Goal: Task Accomplishment & Management: Manage account settings

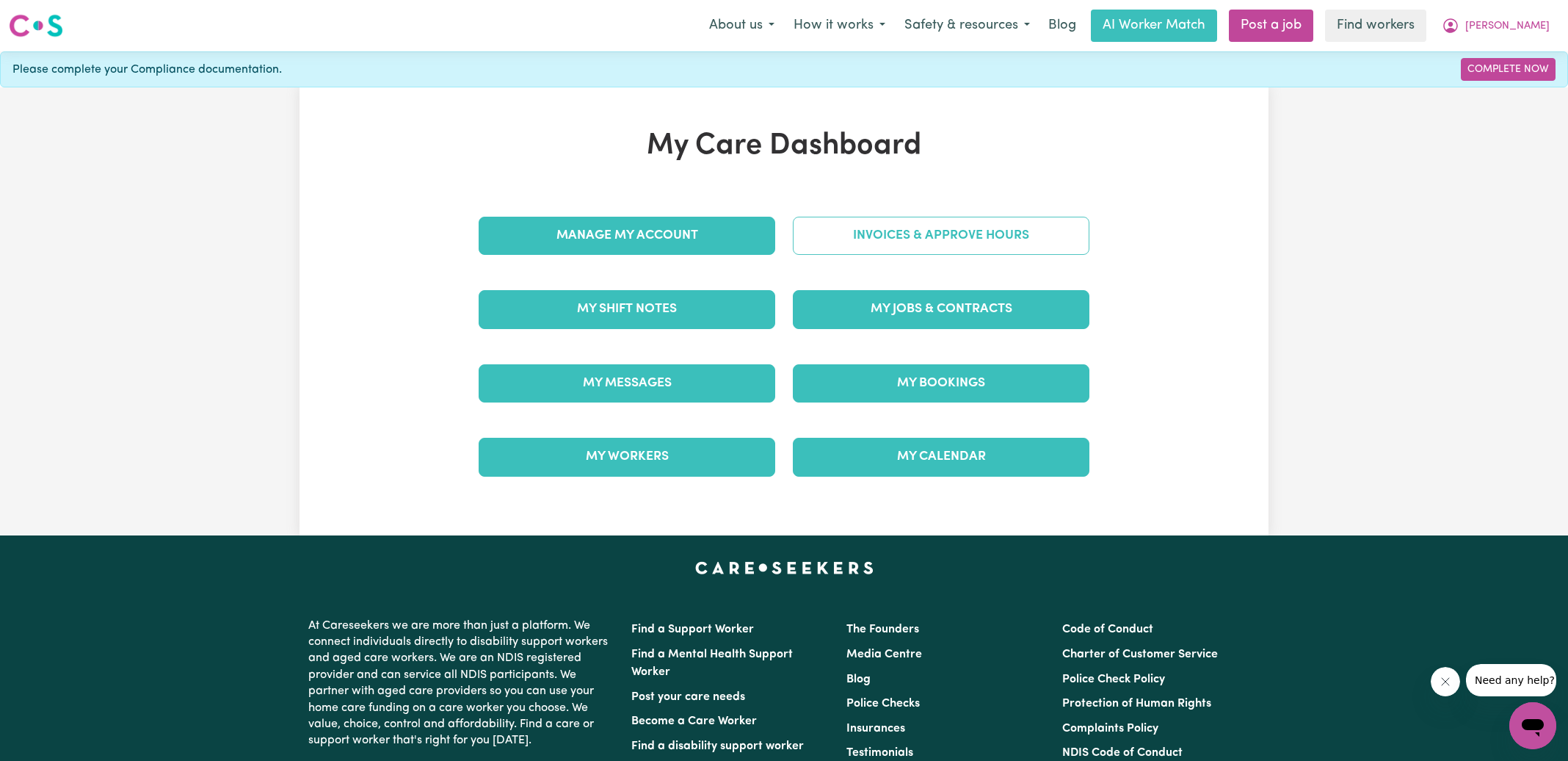
click at [866, 244] on link "Invoices & Approve Hours" at bounding box center [941, 235] width 297 height 38
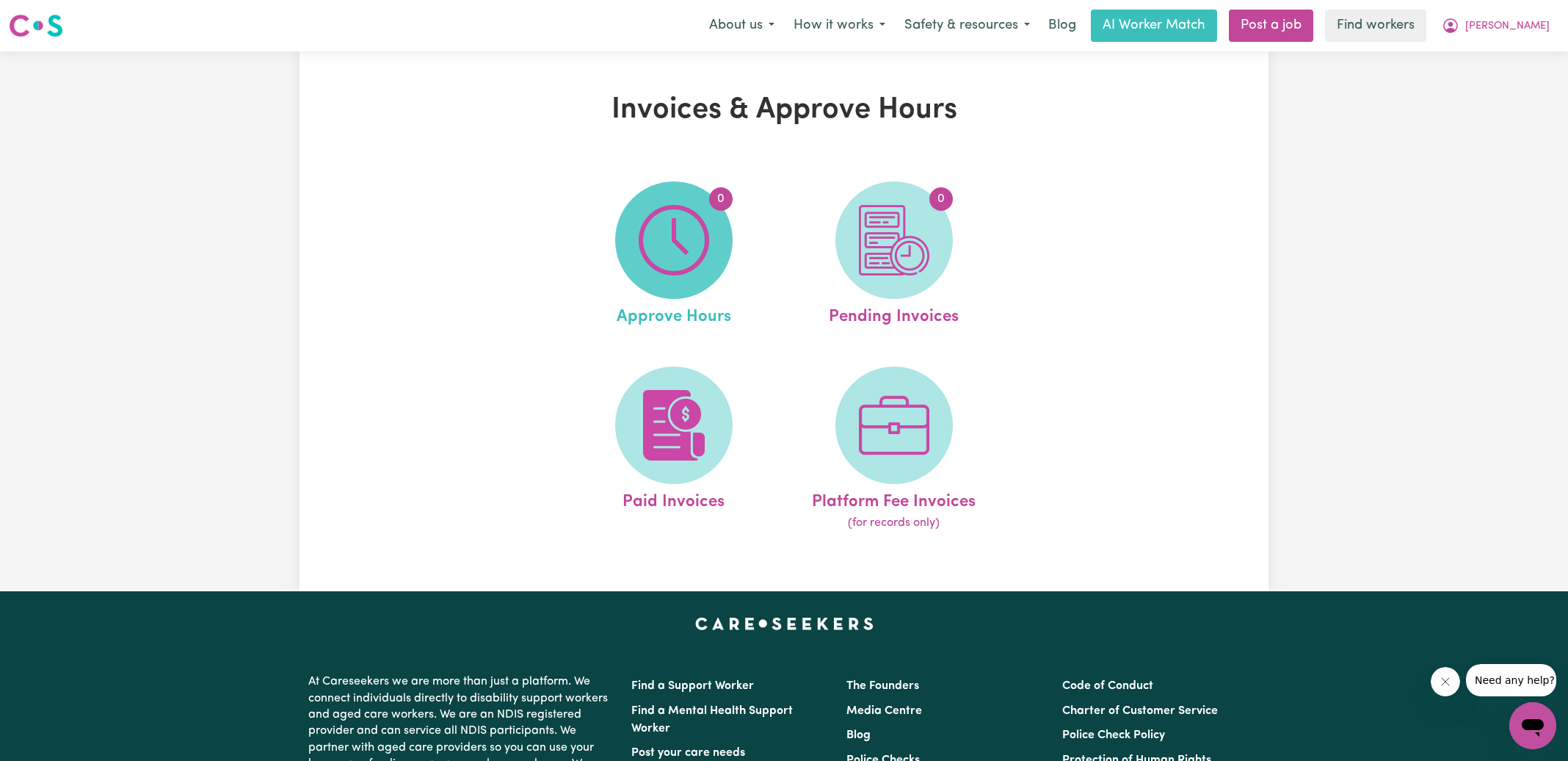
click at [648, 247] on img at bounding box center [674, 240] width 70 height 70
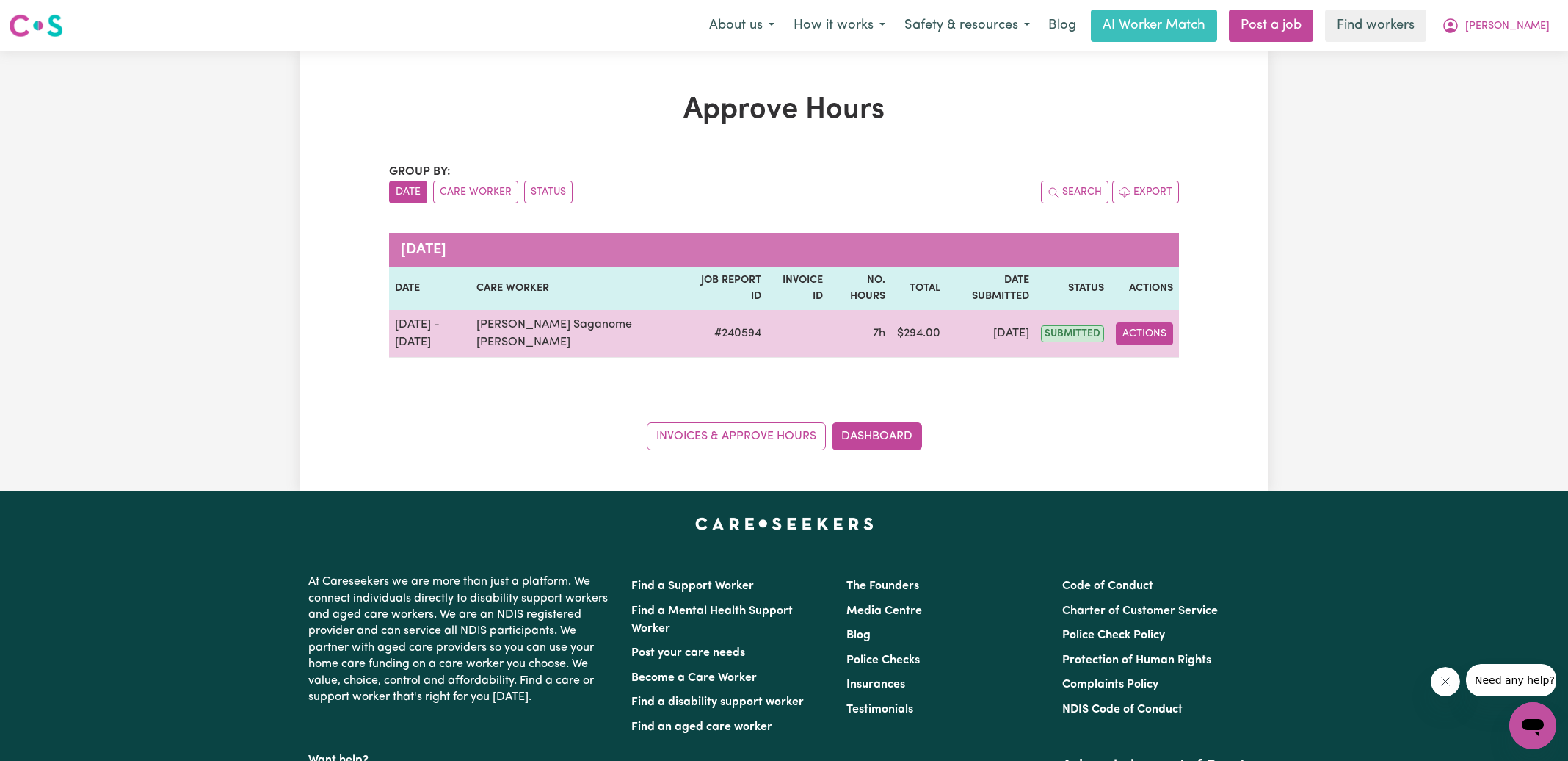
click at [1138, 322] on button "Actions" at bounding box center [1145, 334] width 57 height 22
click at [1183, 352] on link "View Job Report" at bounding box center [1180, 367] width 125 height 29
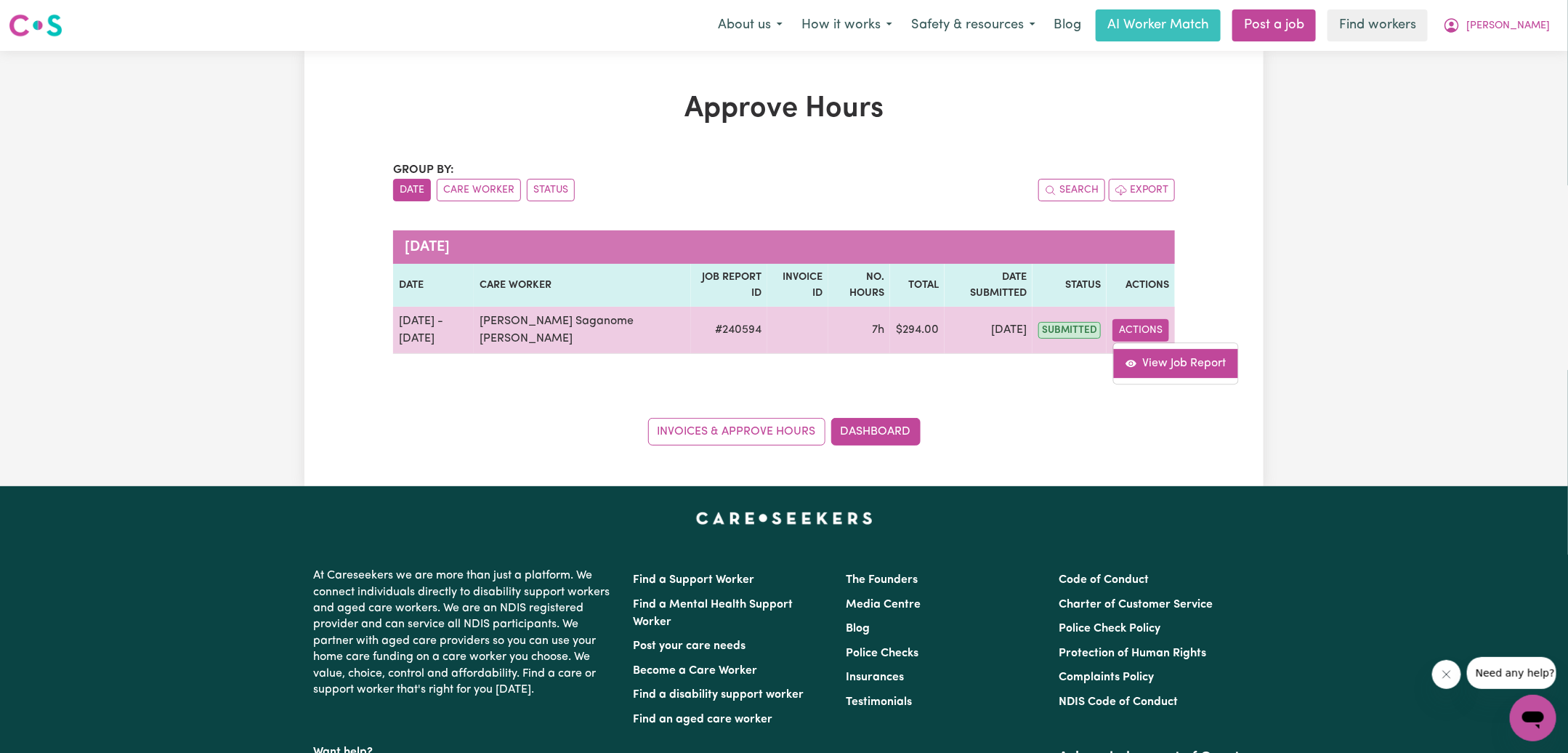
select select "pm"
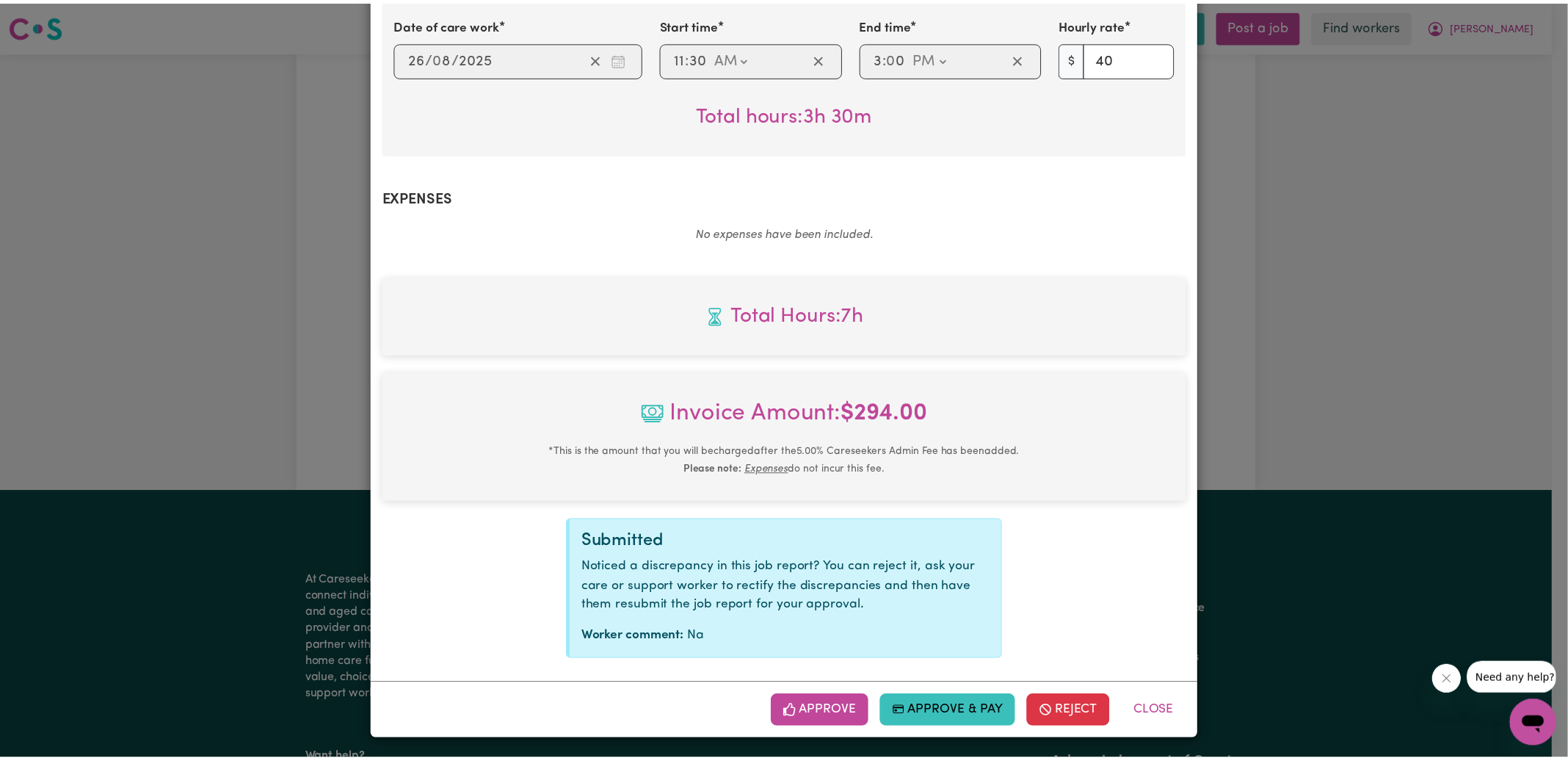
scroll to position [568, 0]
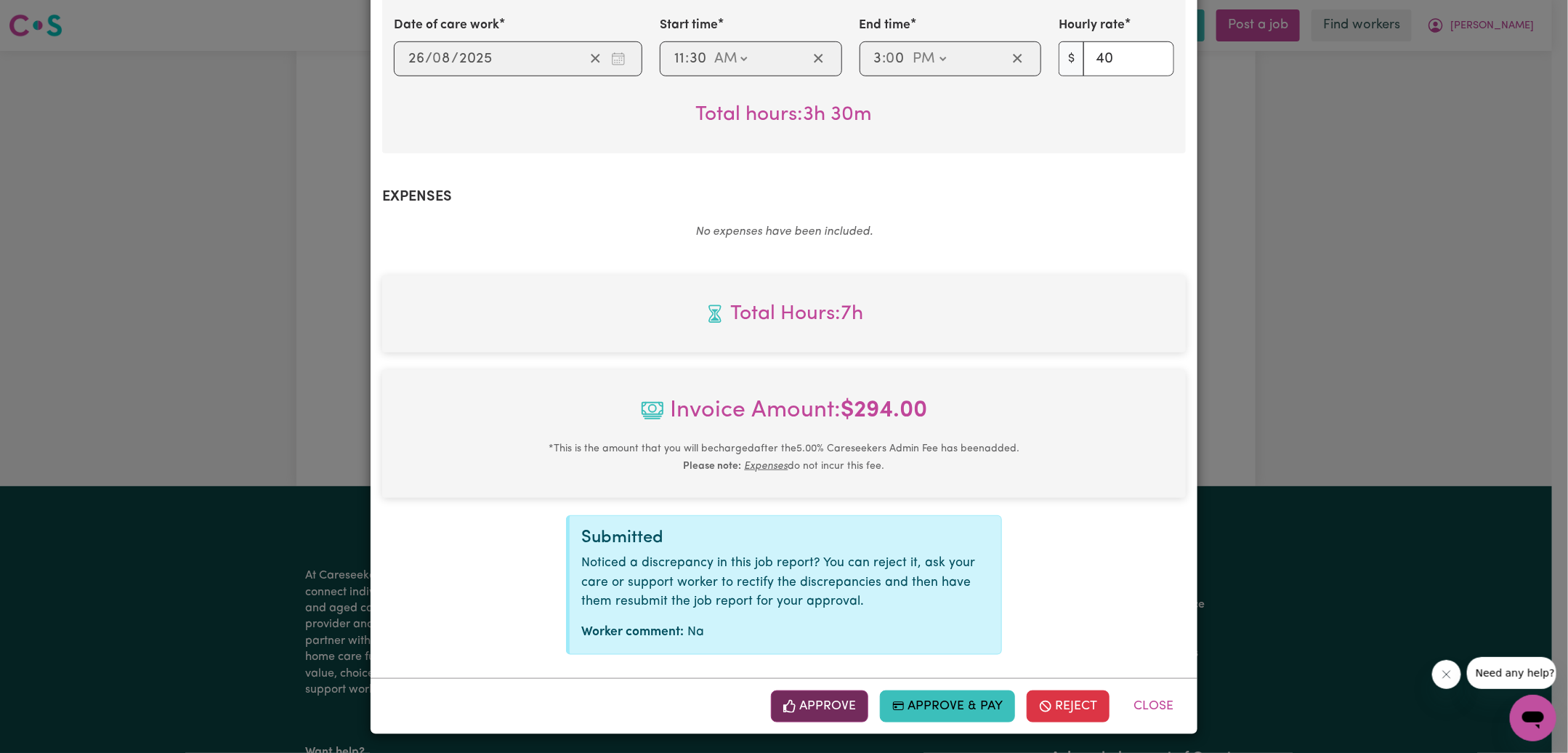
click at [834, 718] on button "Approve" at bounding box center [819, 706] width 97 height 32
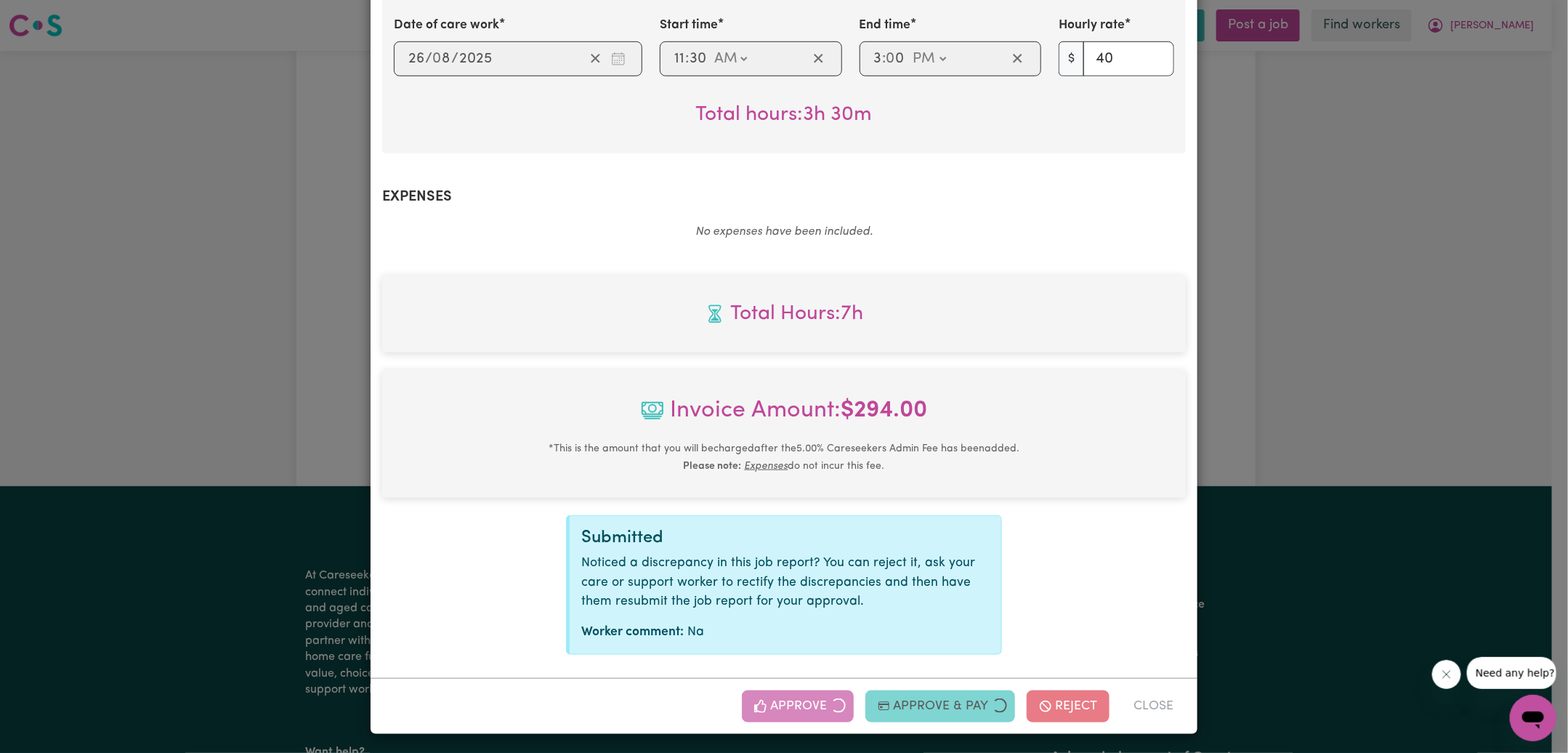
click at [1358, 338] on div "Job Report # 240594 - [PERSON_NAME] Saganome [PERSON_NAME] Summary Job report #…" at bounding box center [784, 376] width 1568 height 753
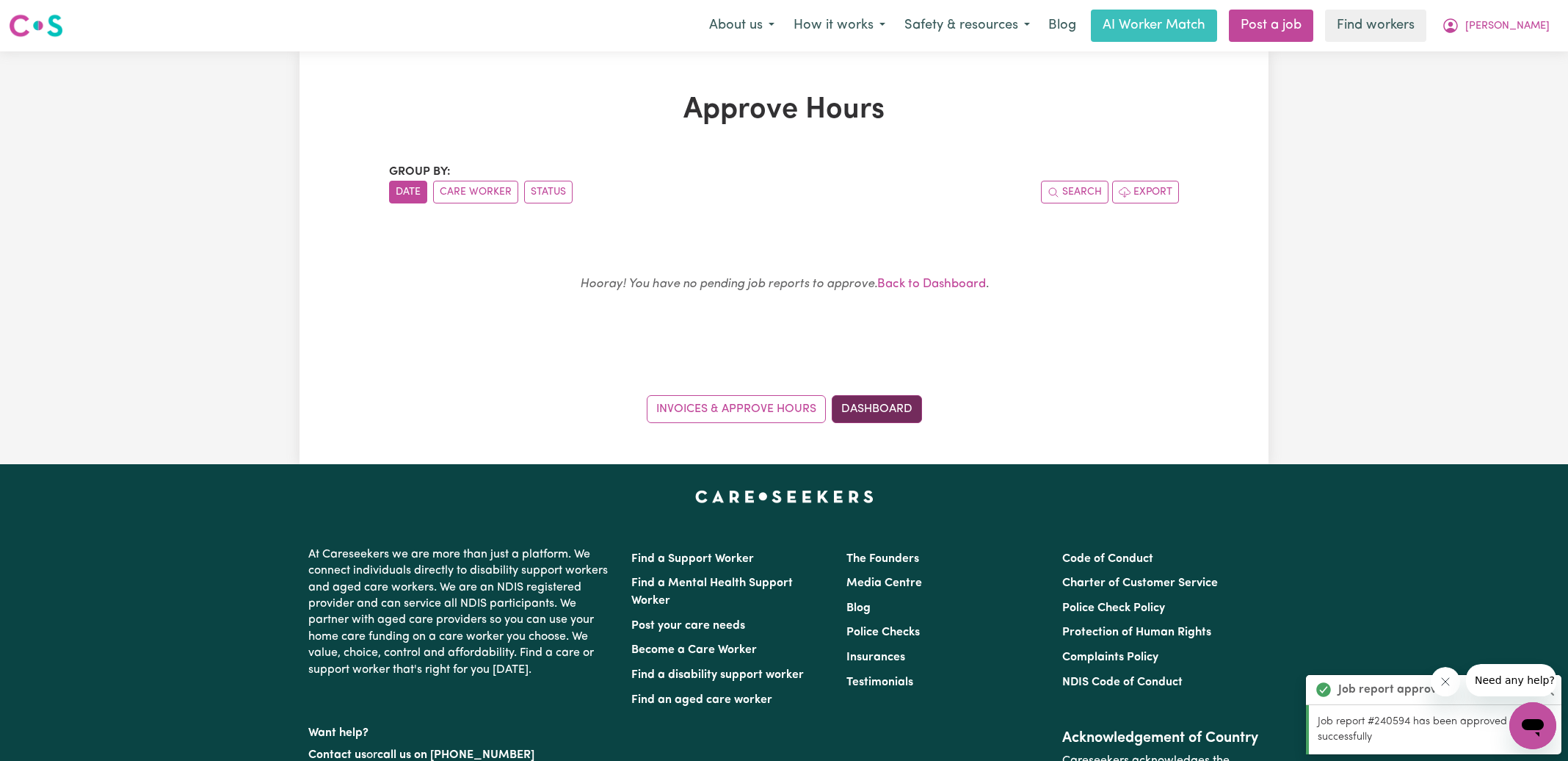
click at [875, 406] on link "Dashboard" at bounding box center [877, 409] width 90 height 28
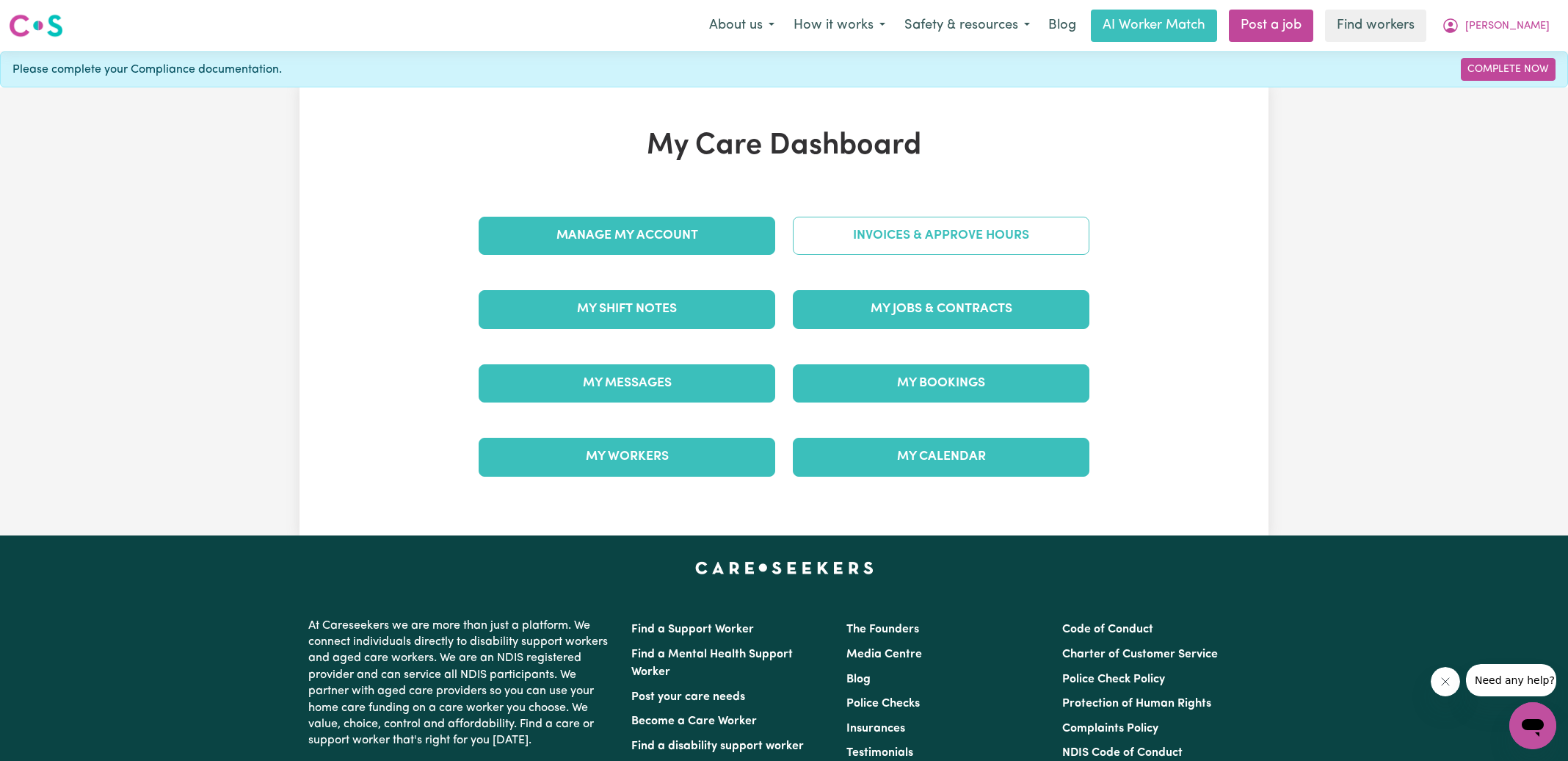
click at [930, 232] on link "Invoices & Approve Hours" at bounding box center [941, 235] width 297 height 38
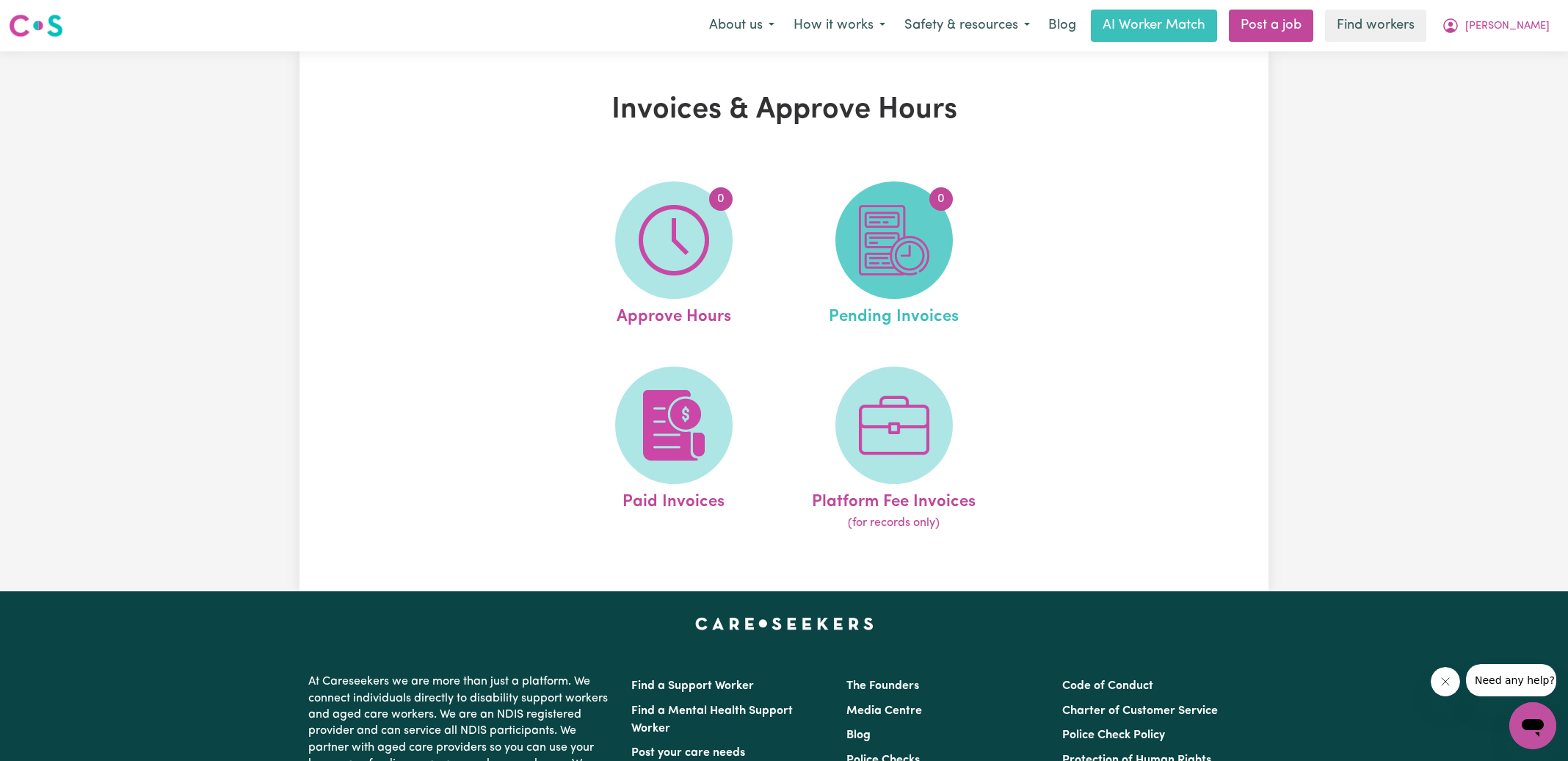
click at [929, 237] on span "0" at bounding box center [894, 240] width 118 height 118
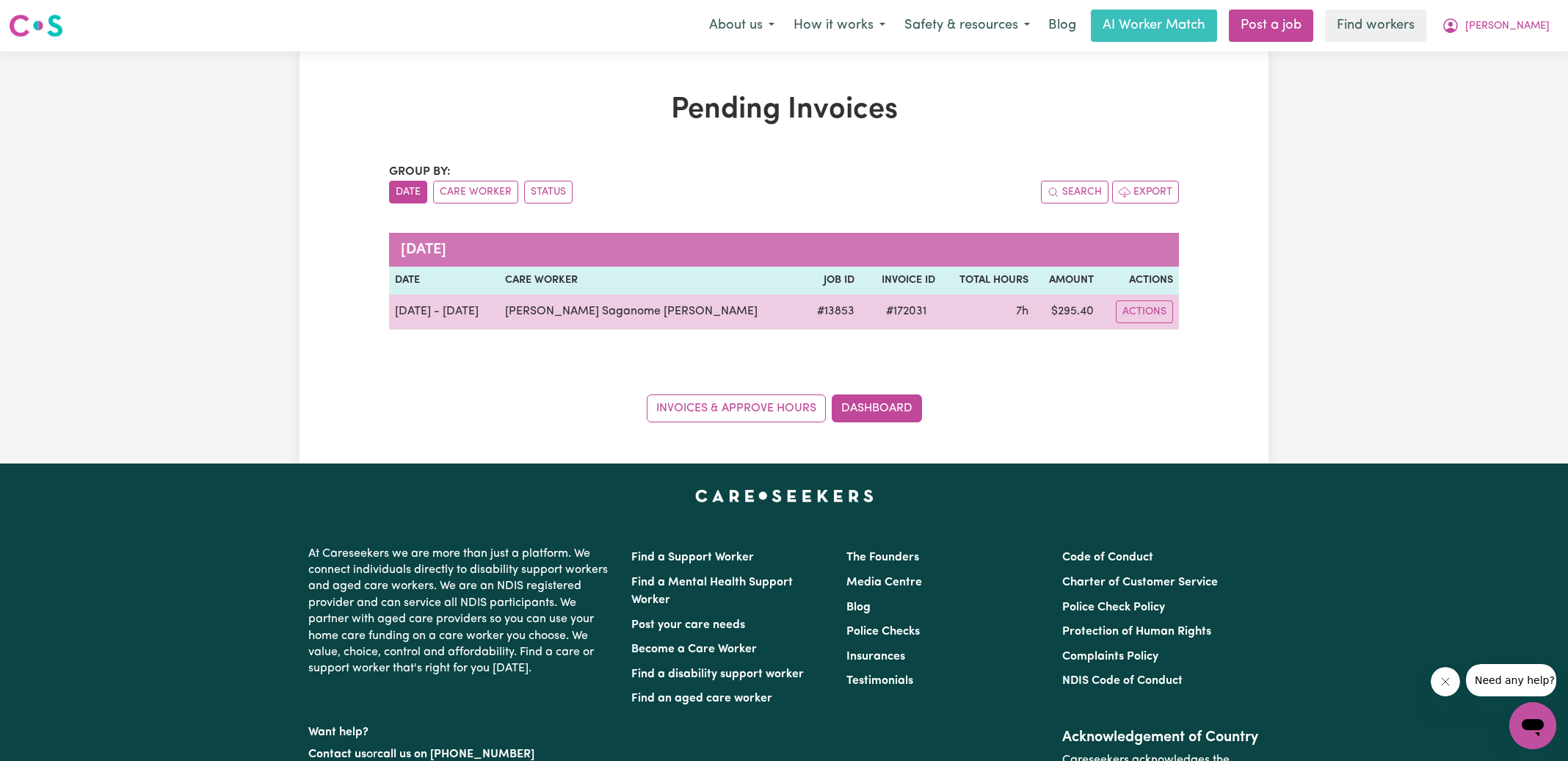
click at [877, 307] on span "# 172031" at bounding box center [905, 312] width 58 height 18
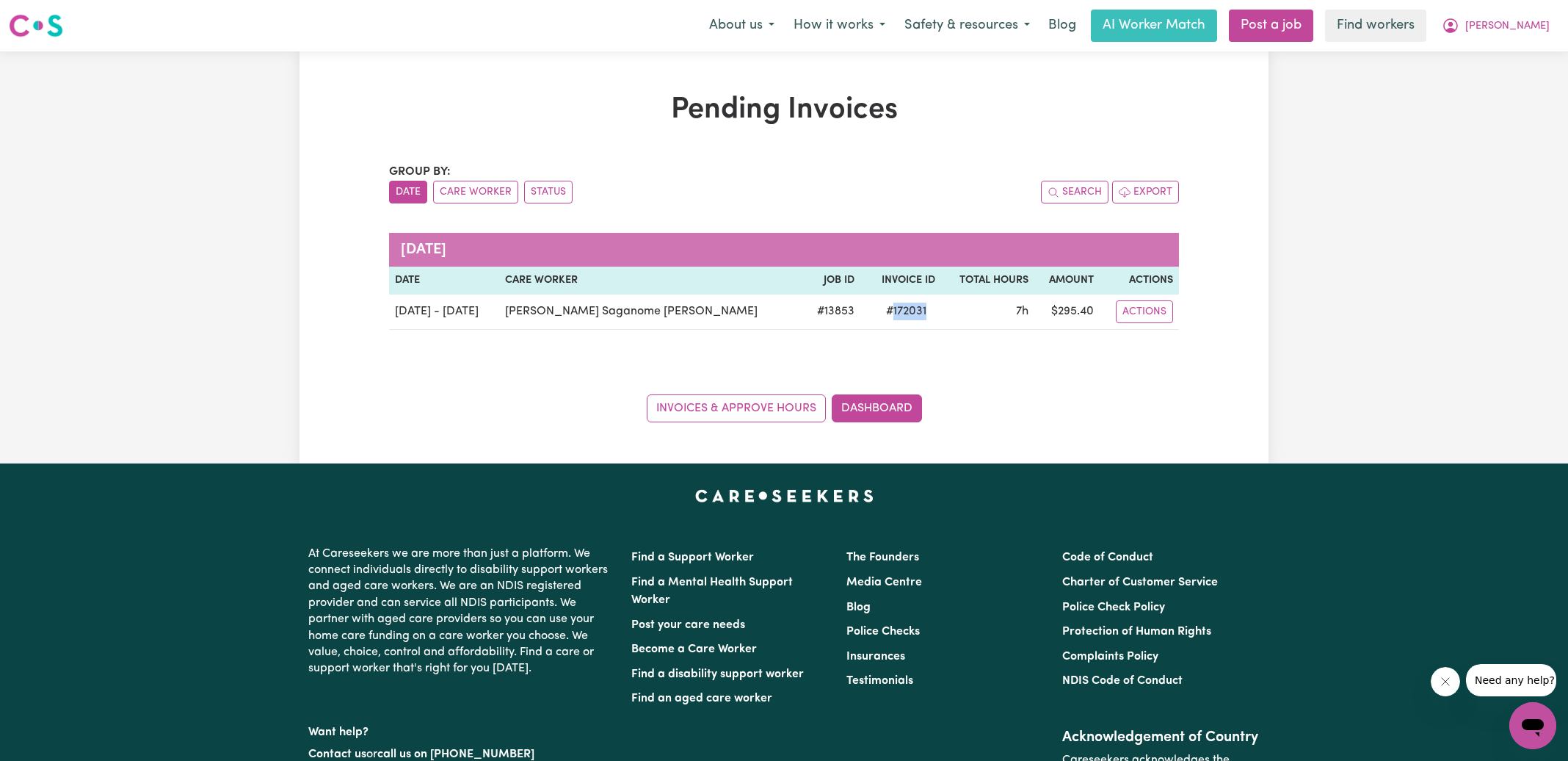
copy span "172031"
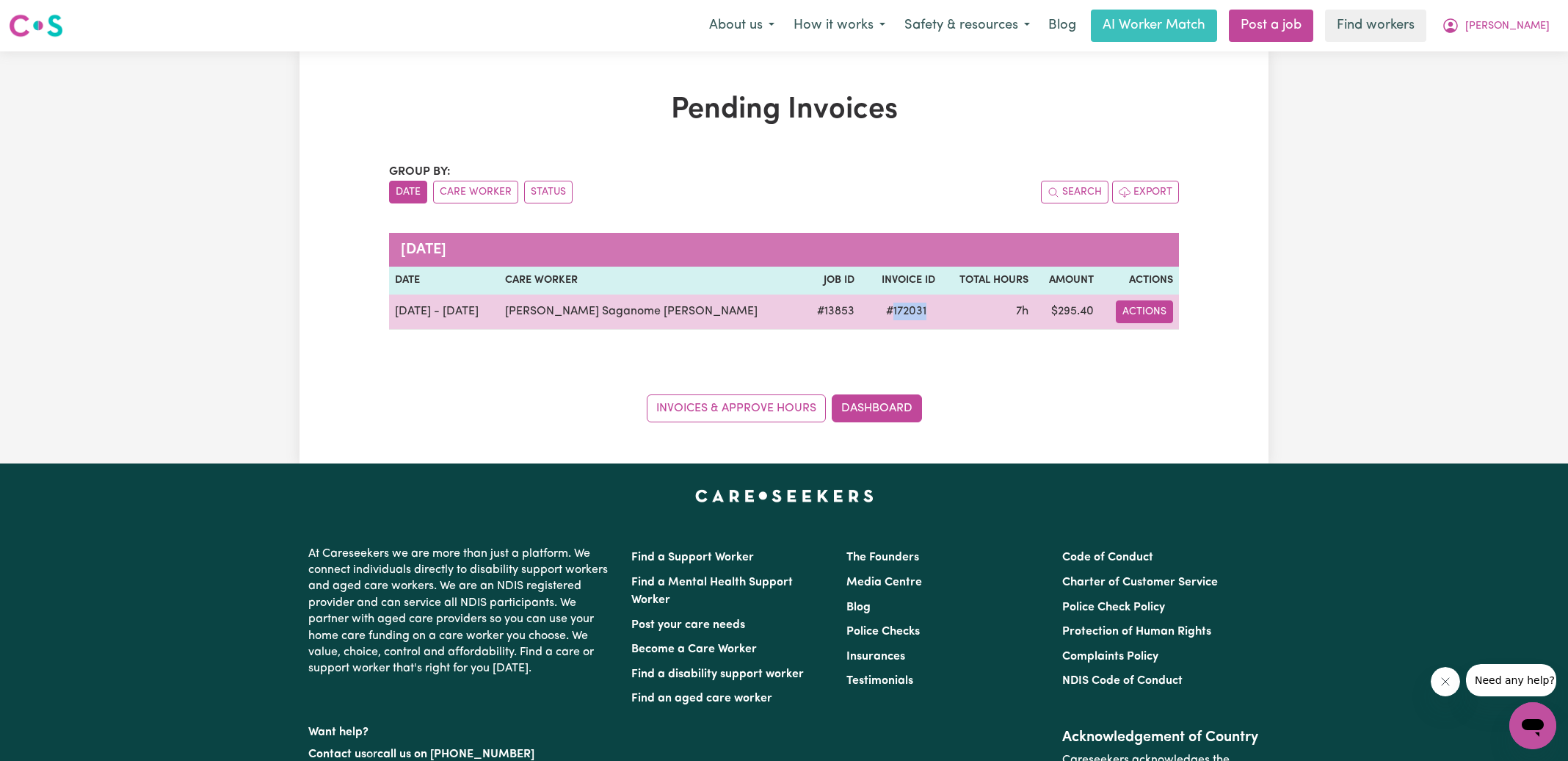
click at [1155, 313] on button "Actions" at bounding box center [1145, 312] width 57 height 22
click at [1163, 345] on link "Download Invoice" at bounding box center [1195, 345] width 134 height 29
